Goal: Information Seeking & Learning: Learn about a topic

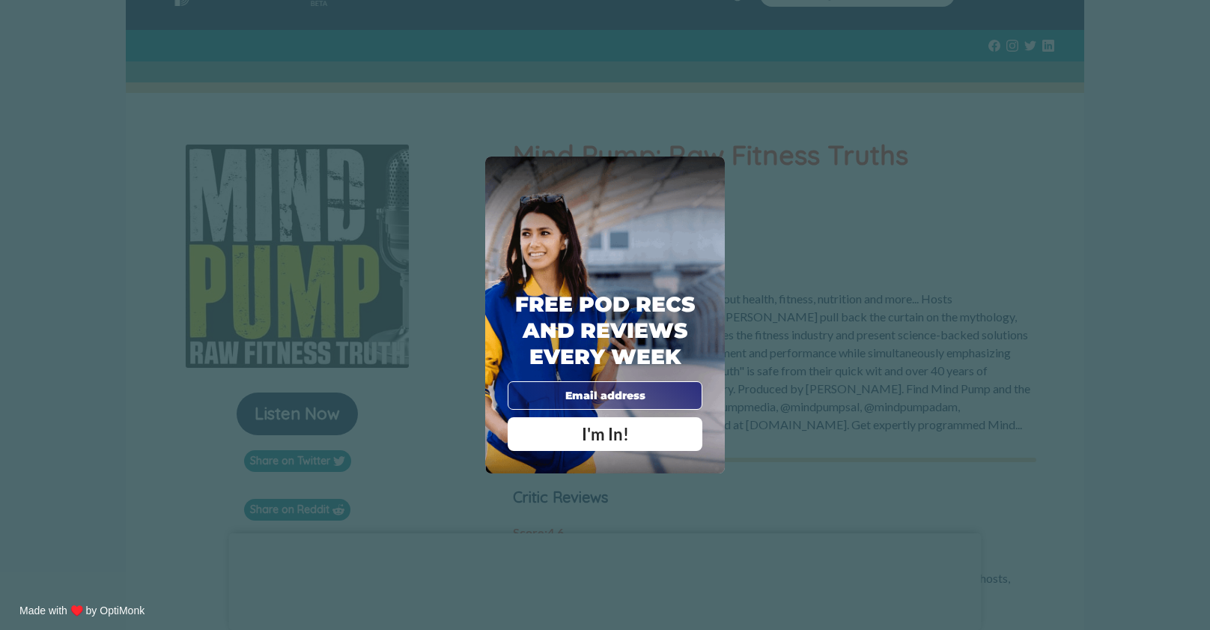
scroll to position [98, 0]
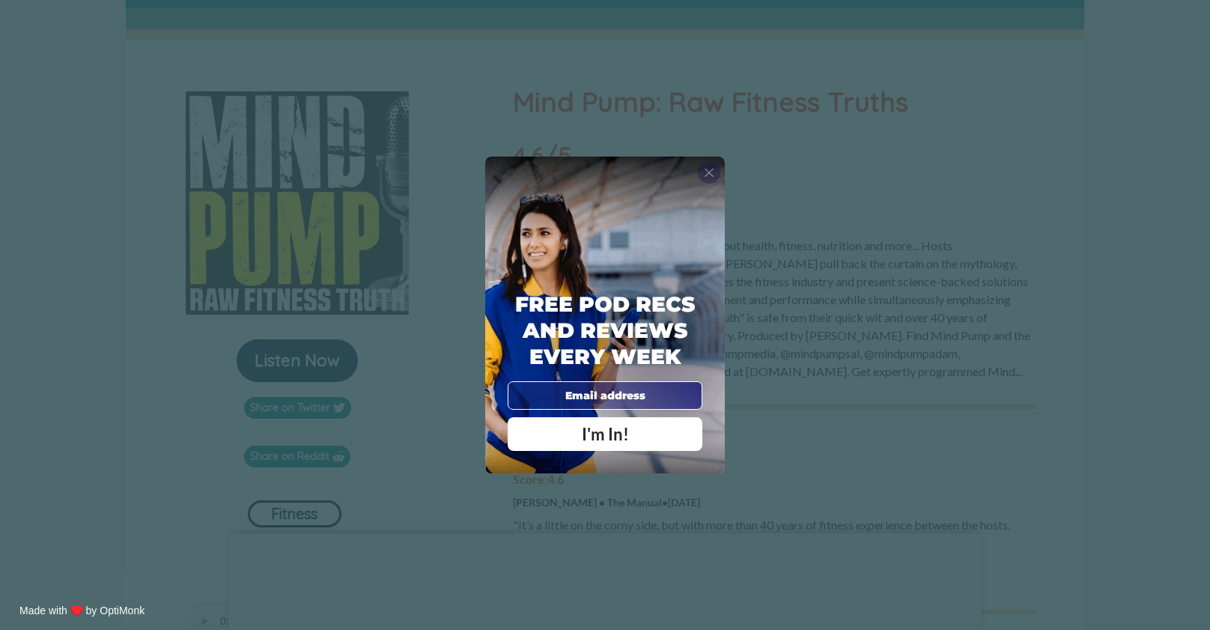
click at [705, 174] on span "X" at bounding box center [709, 172] width 10 height 15
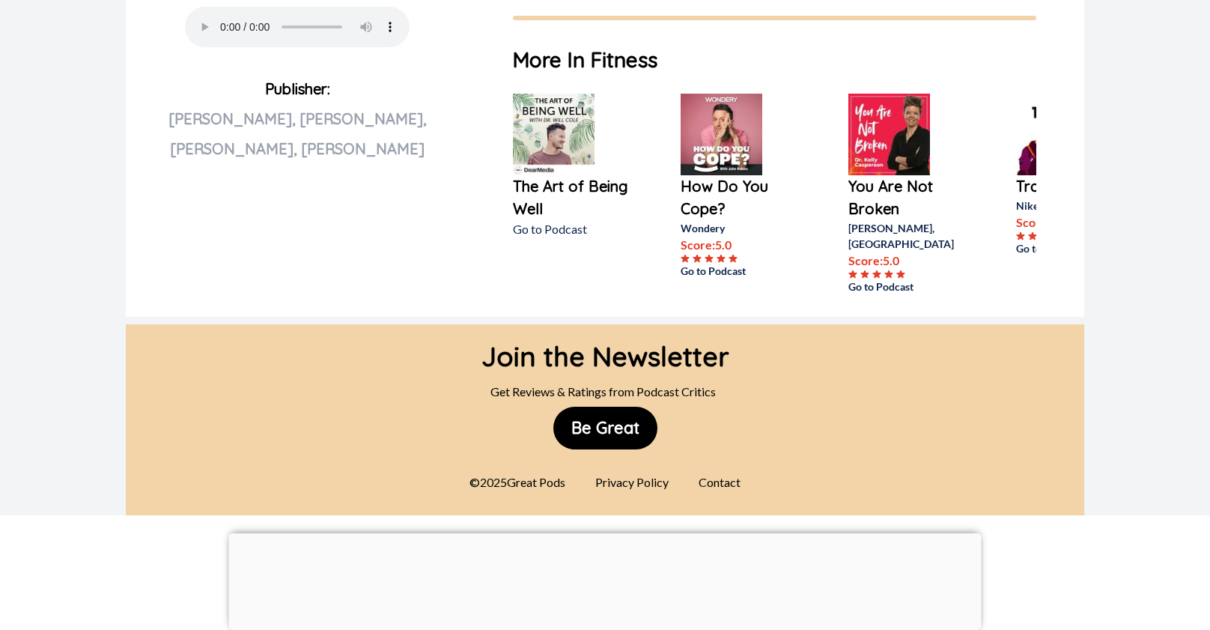
scroll to position [405, 0]
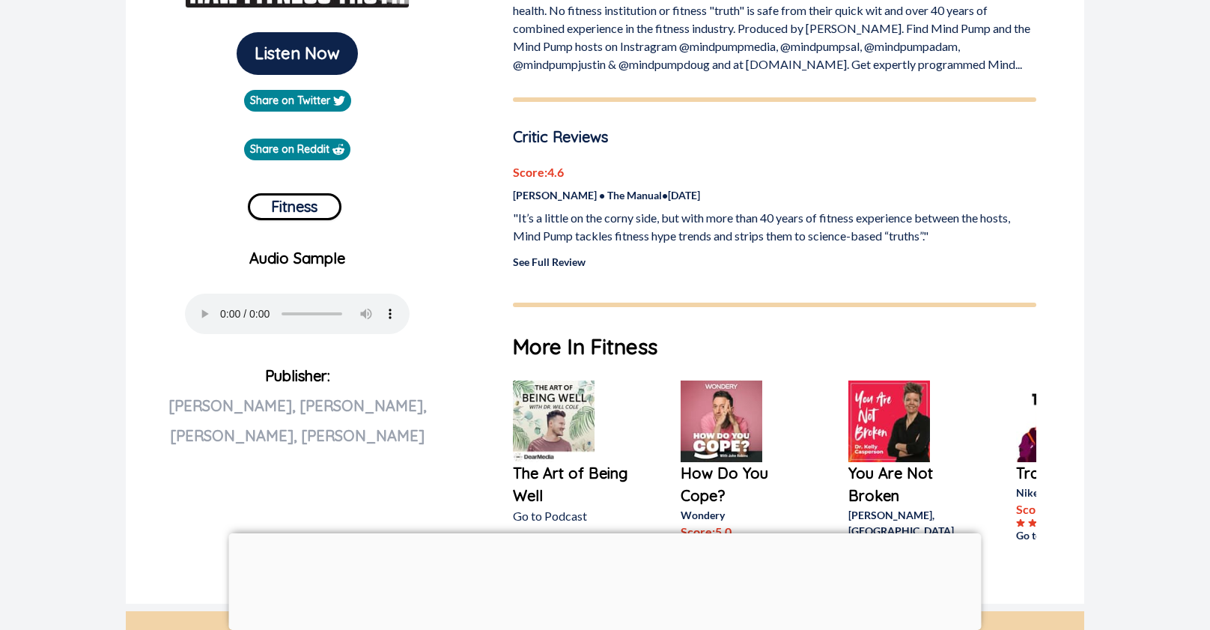
click at [556, 263] on link "See Full Review" at bounding box center [549, 261] width 73 height 13
click at [654, 236] on p ""It’s a little on the corny side, but with more than 40 years of fitness experi…" at bounding box center [774, 227] width 523 height 36
click at [633, 216] on p ""It’s a little on the corny side, but with more than 40 years of fitness experi…" at bounding box center [774, 227] width 523 height 36
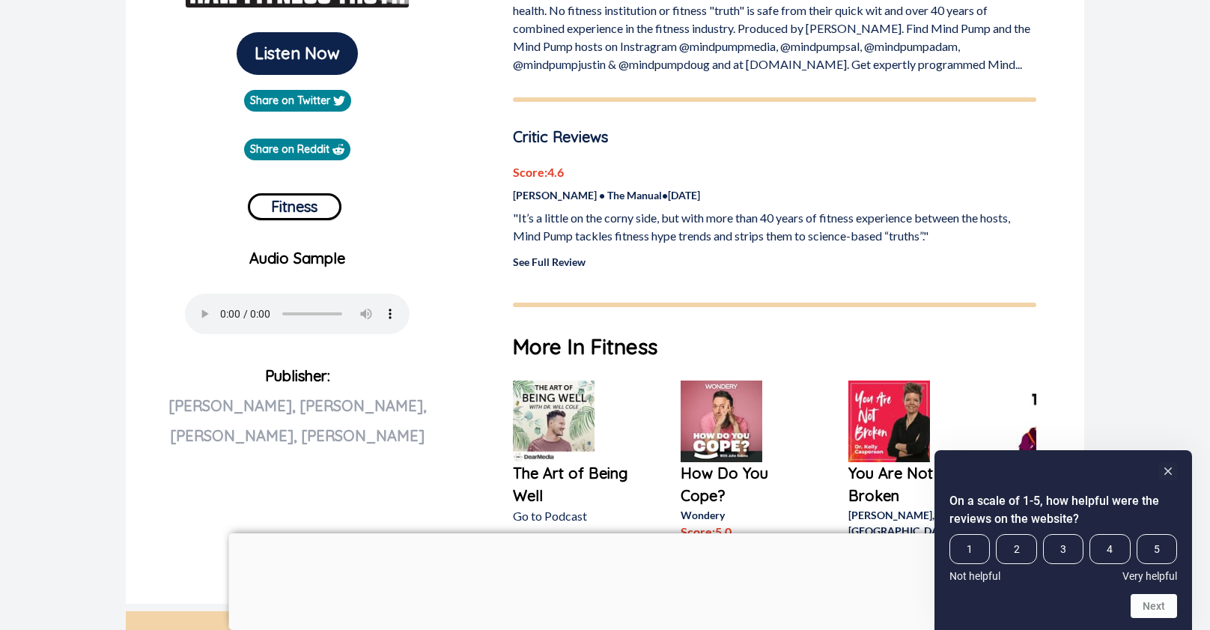
click at [551, 175] on p "Score: 4.6" at bounding box center [774, 172] width 523 height 18
click at [550, 264] on link "See Full Review" at bounding box center [549, 261] width 73 height 13
